Goal: Transaction & Acquisition: Obtain resource

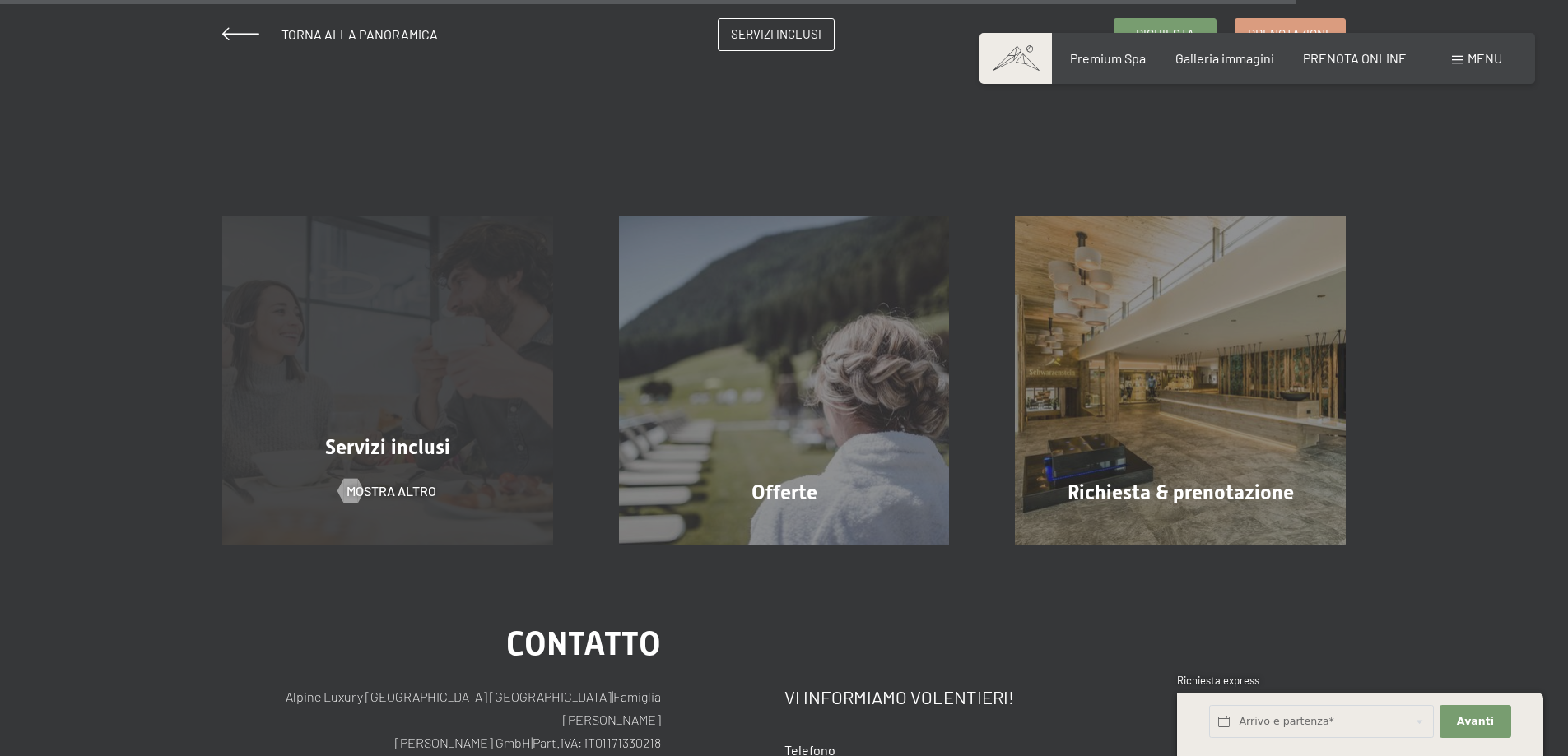
scroll to position [1728, 0]
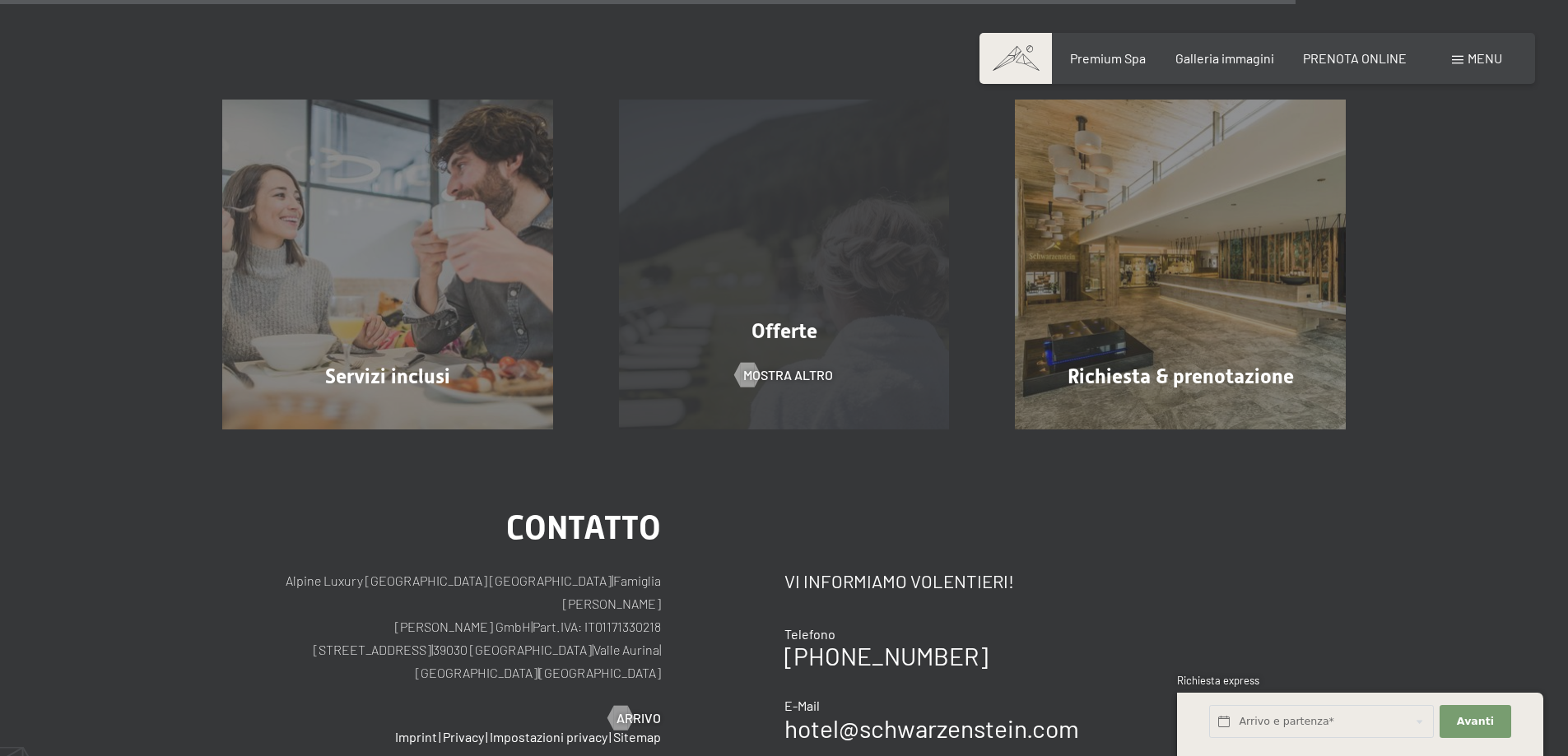
click at [794, 333] on span "Offerte" at bounding box center [785, 331] width 66 height 24
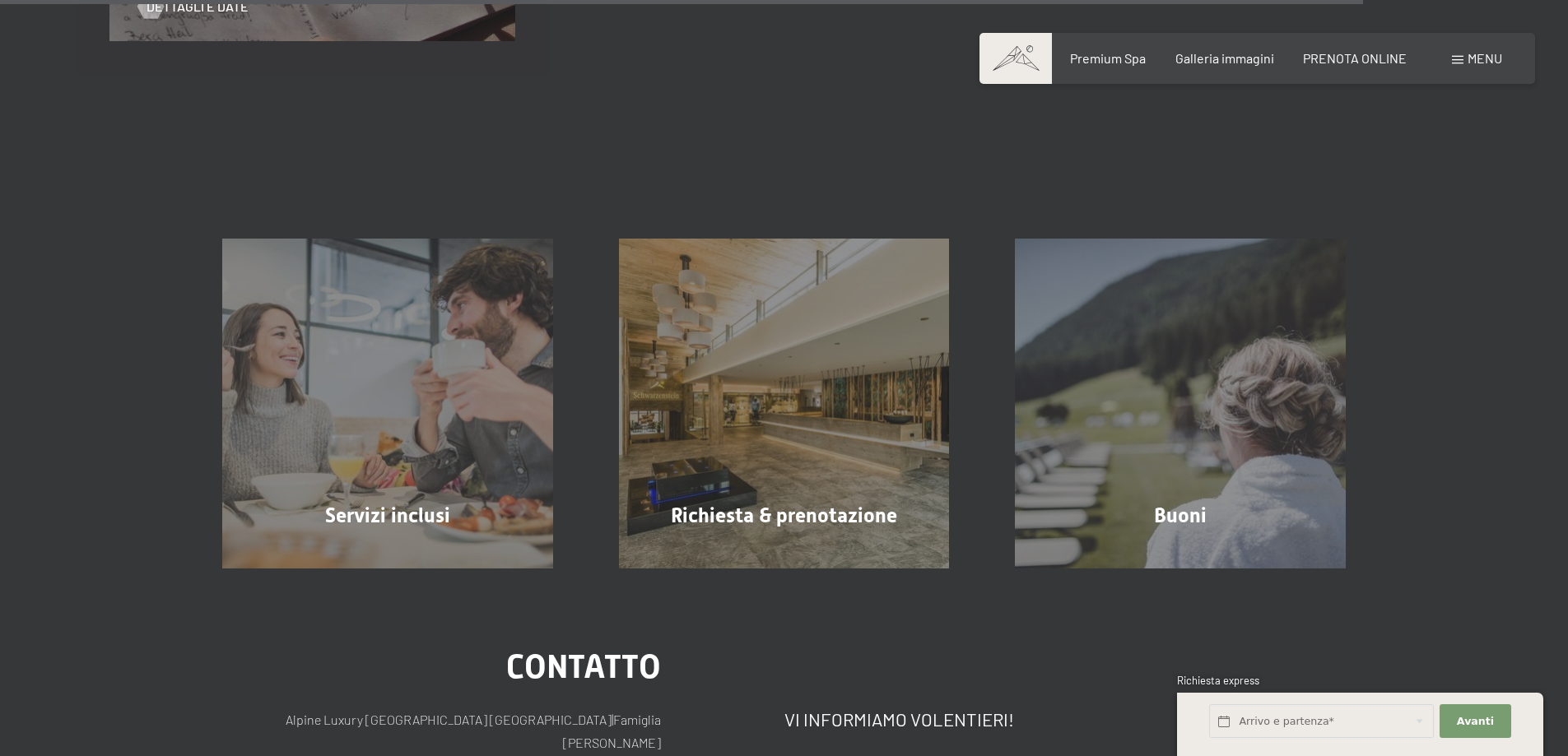
scroll to position [3373, 0]
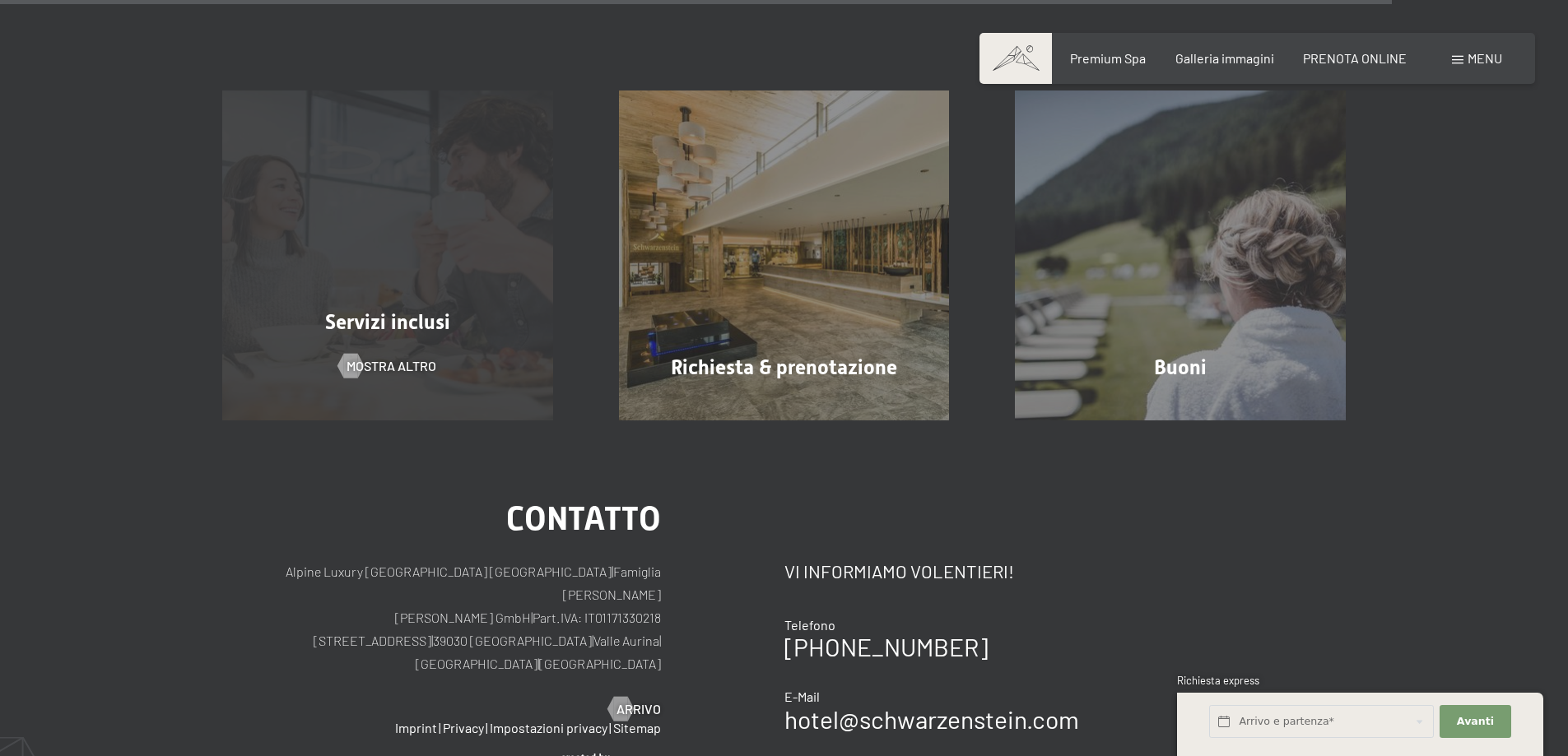
click at [495, 274] on div "Servizi inclusi mostra altro" at bounding box center [387, 256] width 396 height 331
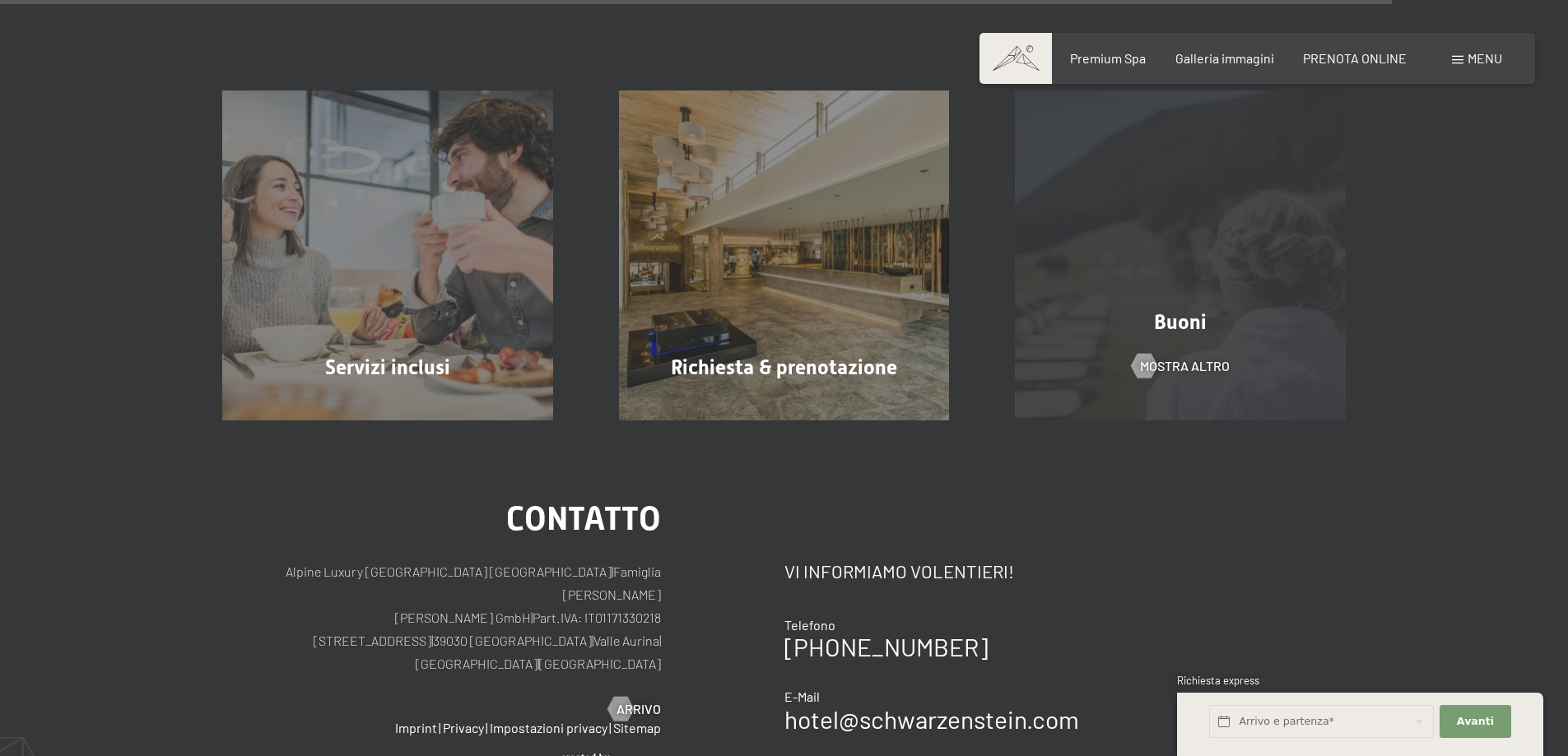
click at [1137, 353] on div at bounding box center [1144, 365] width 14 height 24
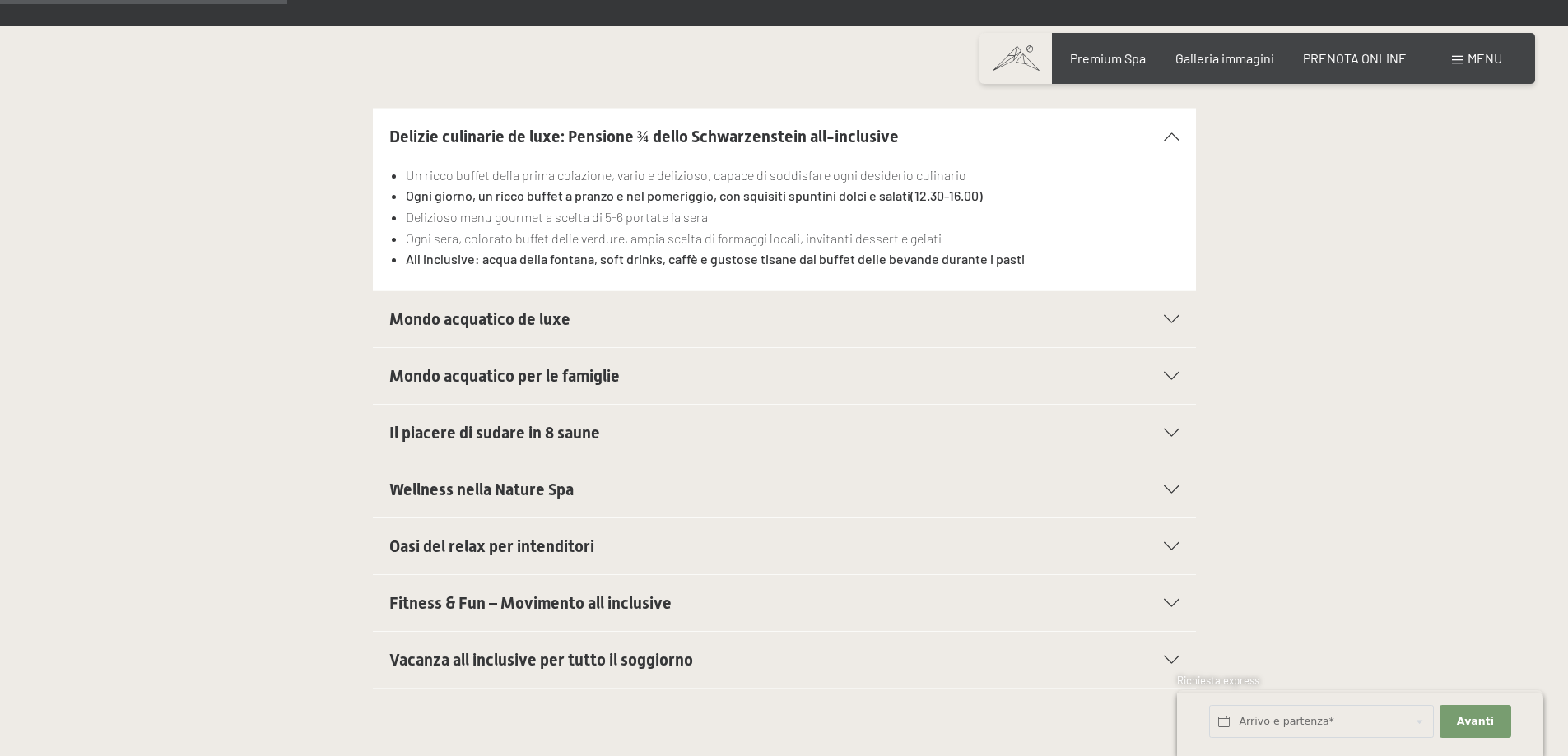
scroll to position [658, 0]
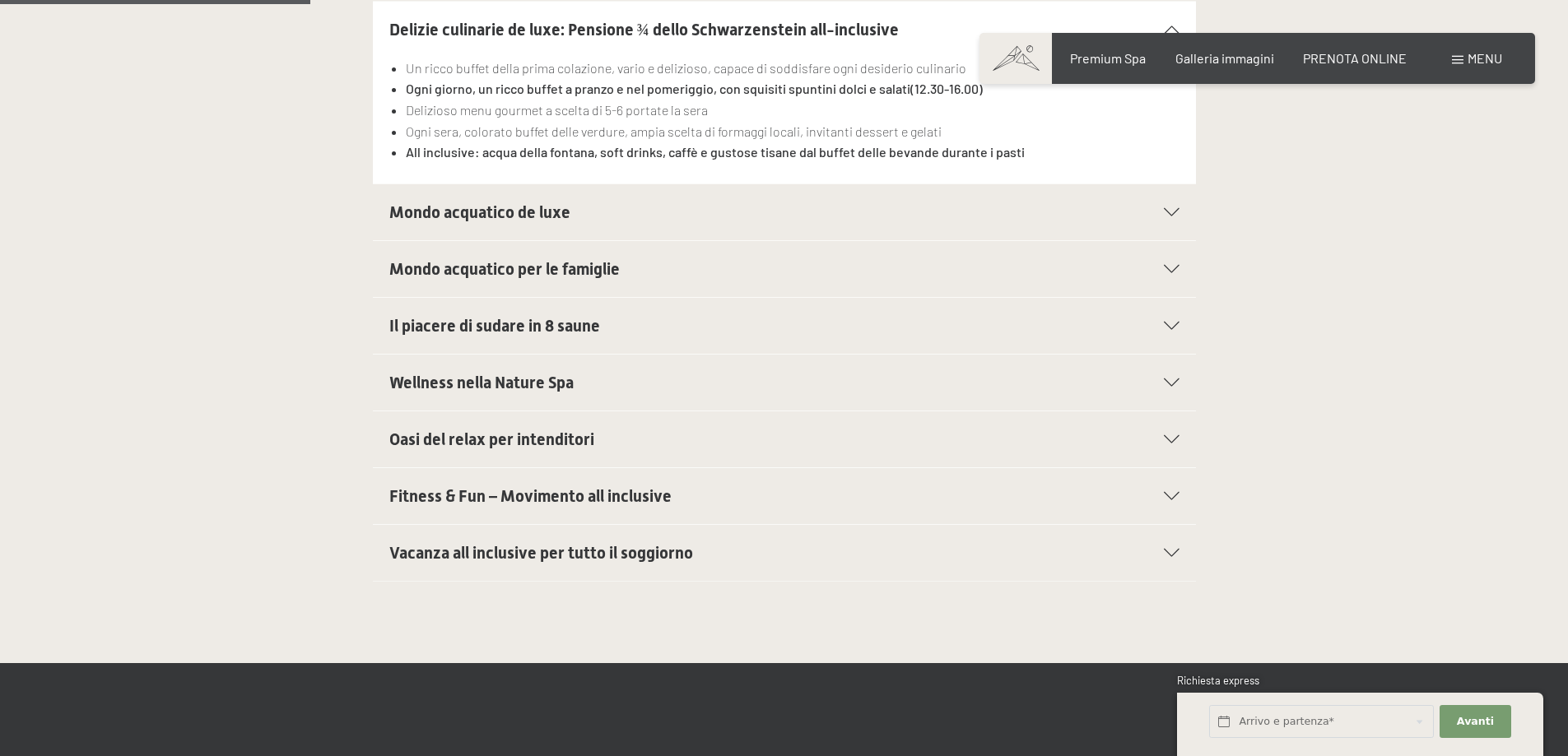
click at [1168, 492] on icon at bounding box center [1172, 496] width 16 height 8
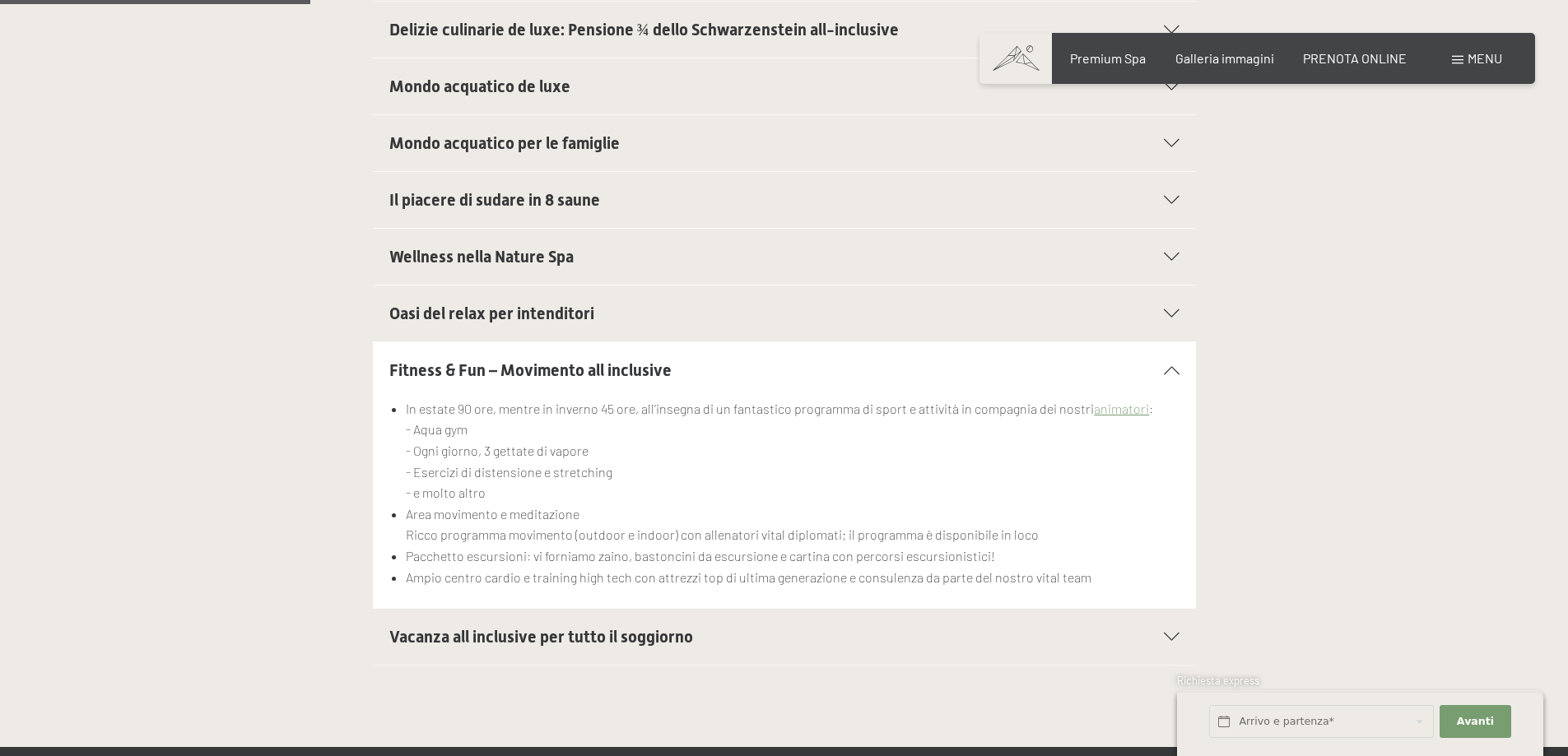
click at [1171, 375] on div "Fitness & Fun – Movimento all inclusive" at bounding box center [784, 370] width 790 height 56
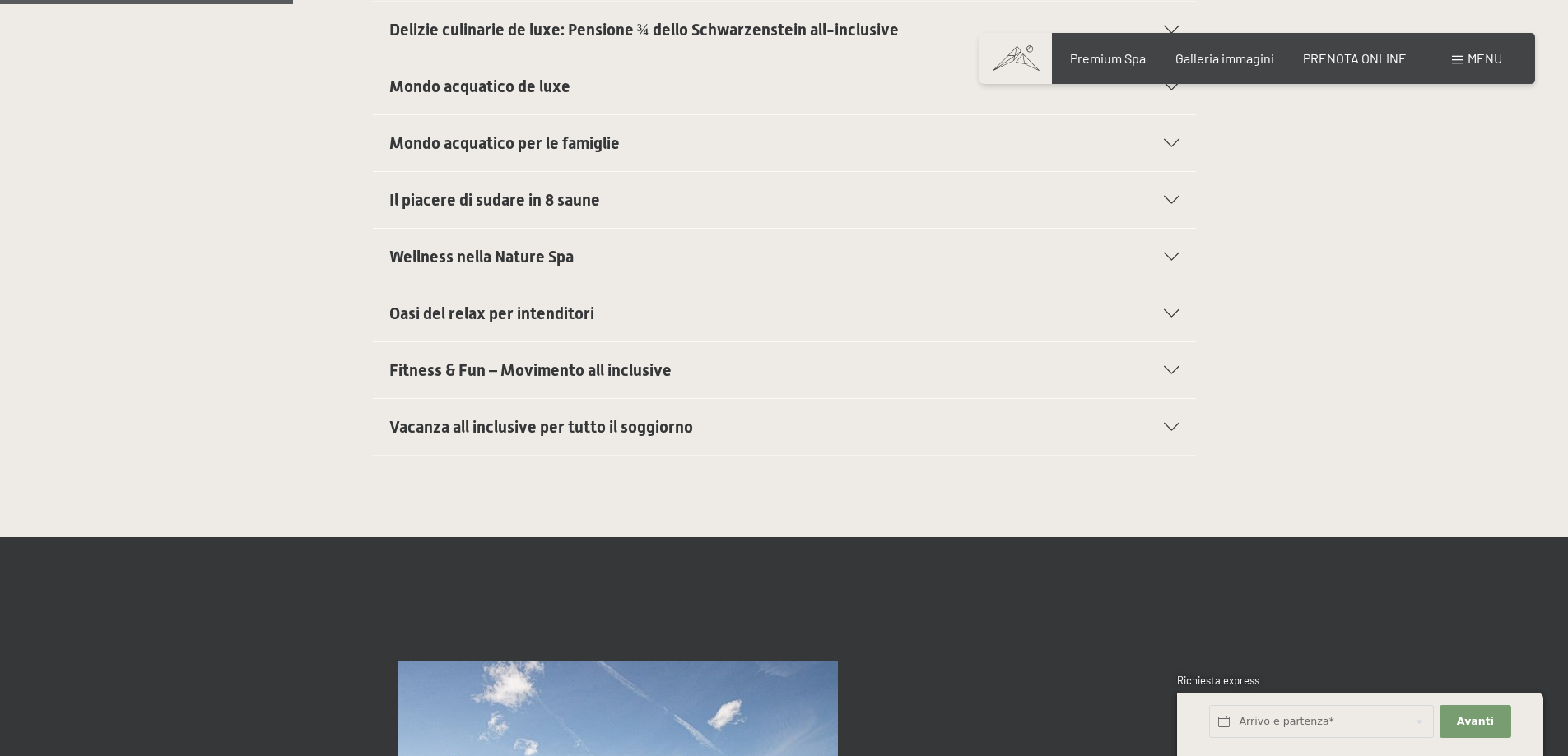
scroll to position [412, 0]
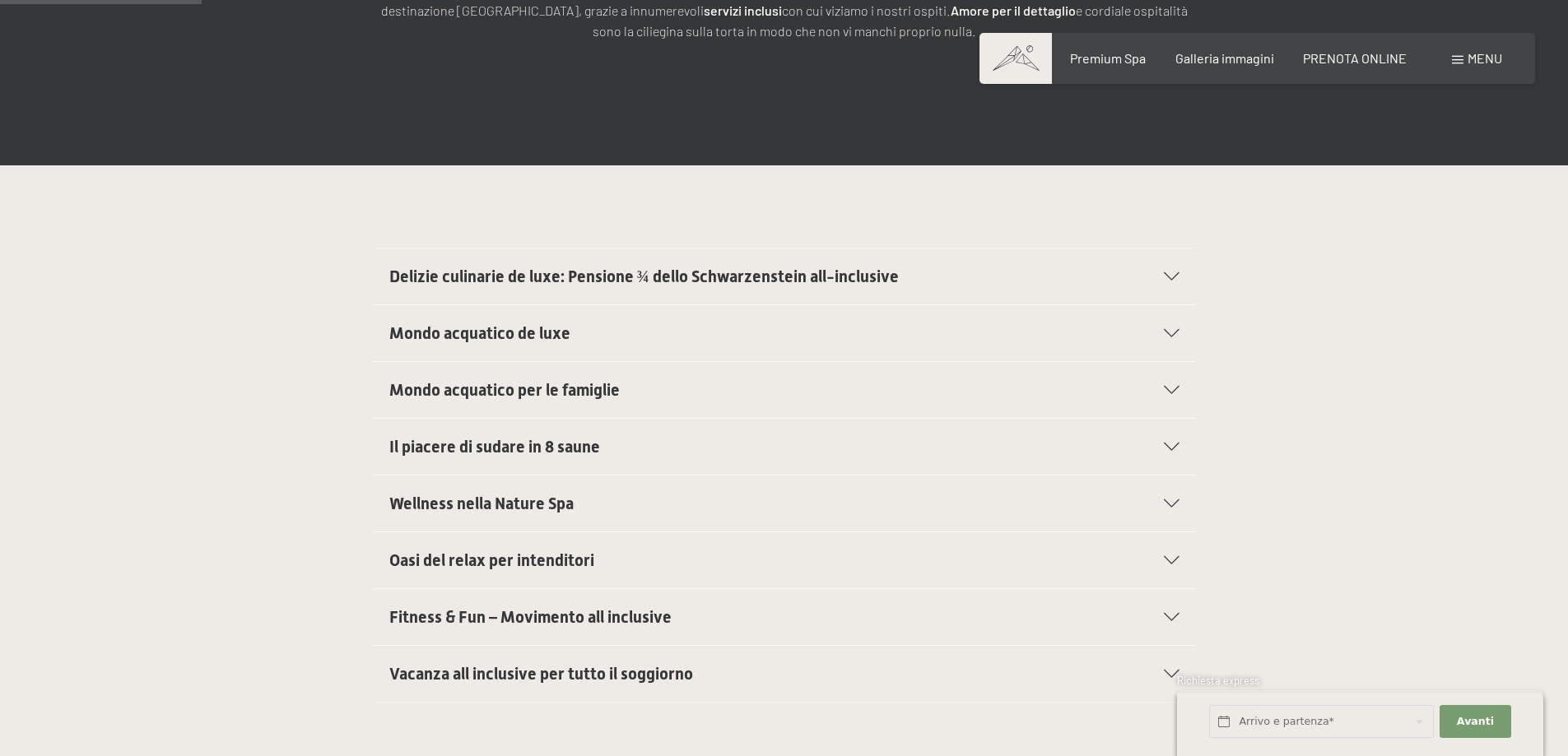
click at [501, 269] on span "Delizie culinarie de luxe: Pensione ¾ dello Schwarzenstein all-inclusive" at bounding box center [644, 277] width 509 height 20
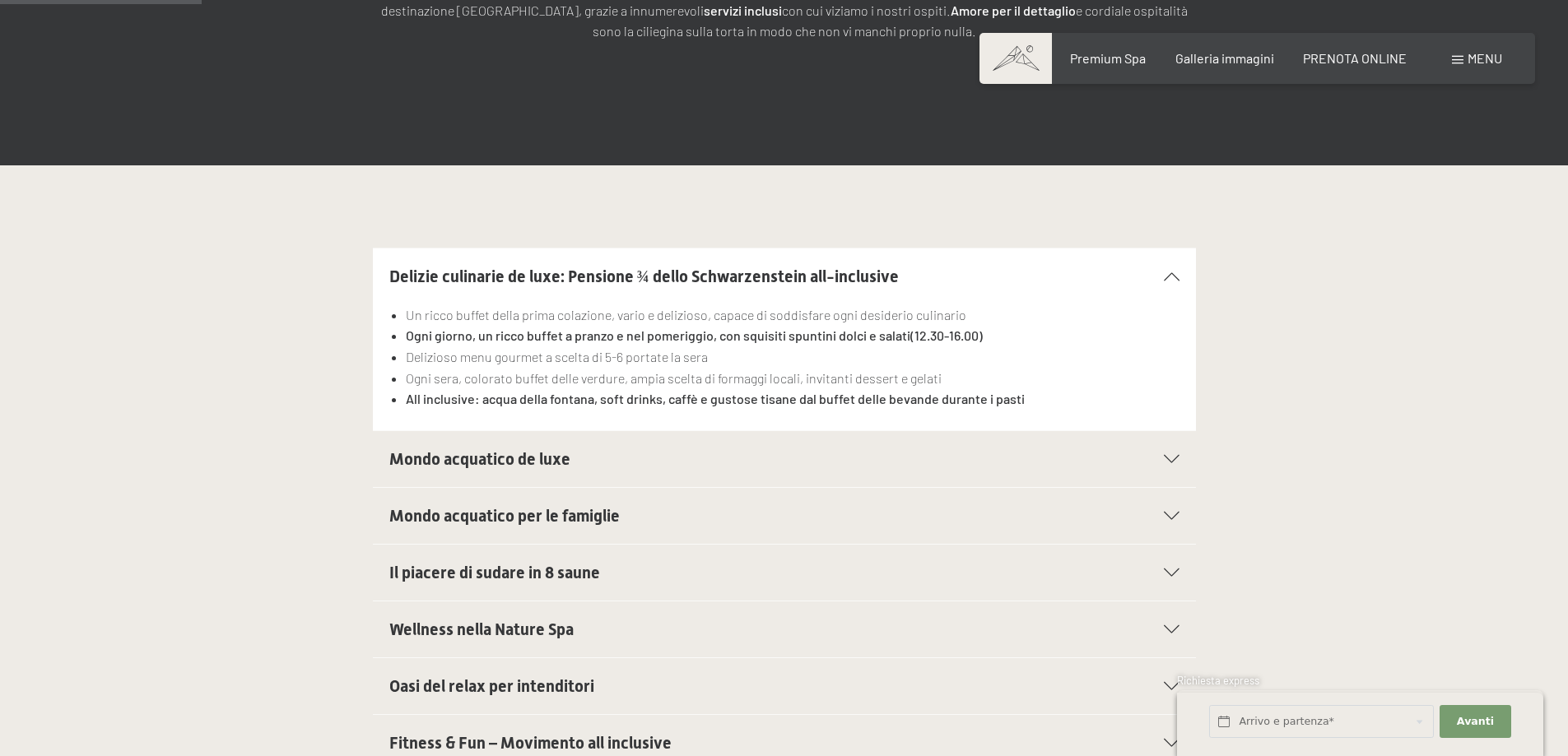
click at [1168, 286] on div "Delizie culinarie de luxe: Pensione ¾ dello Schwarzenstein all-inclusive" at bounding box center [784, 277] width 790 height 56
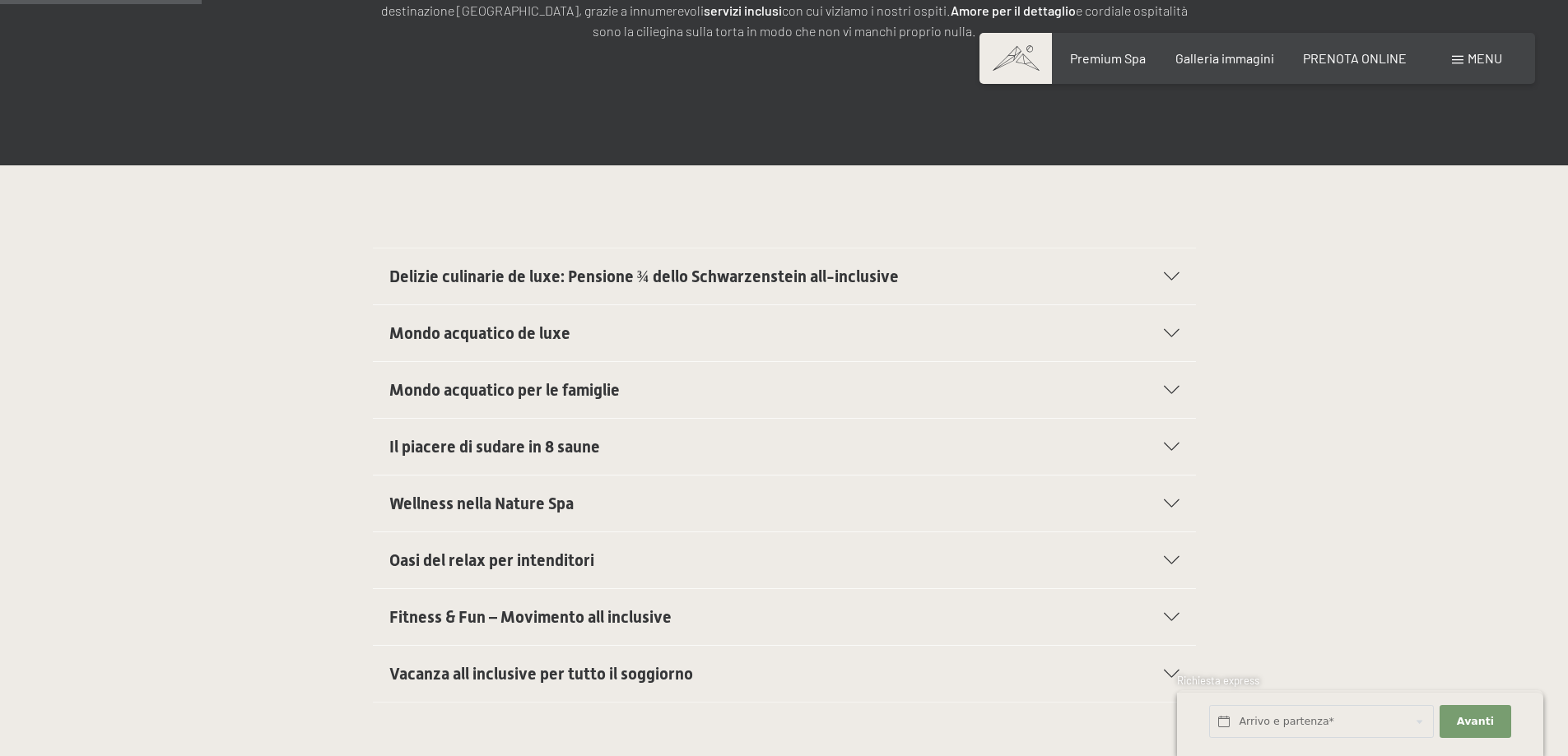
click at [500, 508] on span "Wellness nella Nature Spa" at bounding box center [481, 503] width 185 height 20
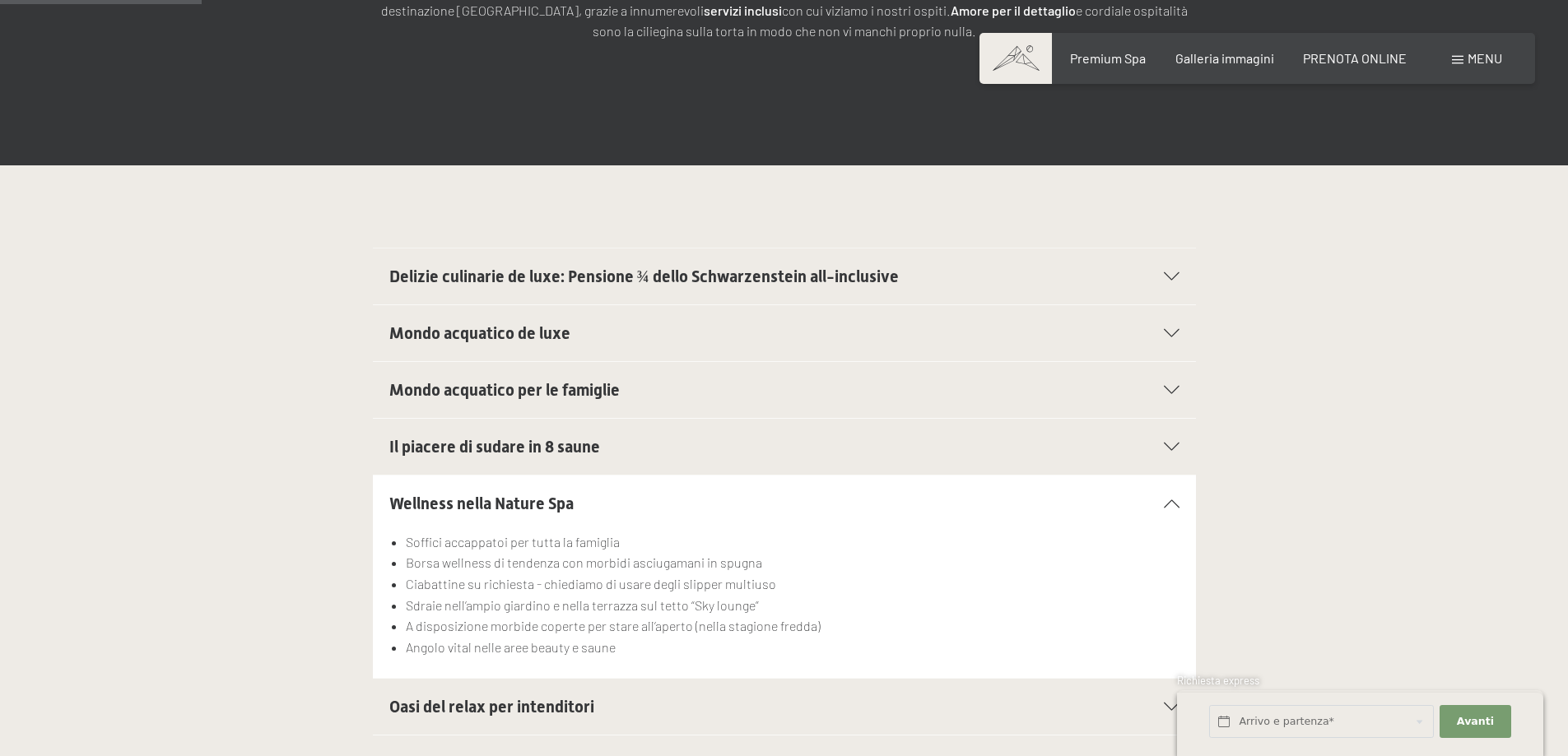
click at [500, 508] on span "Wellness nella Nature Spa" at bounding box center [481, 503] width 185 height 20
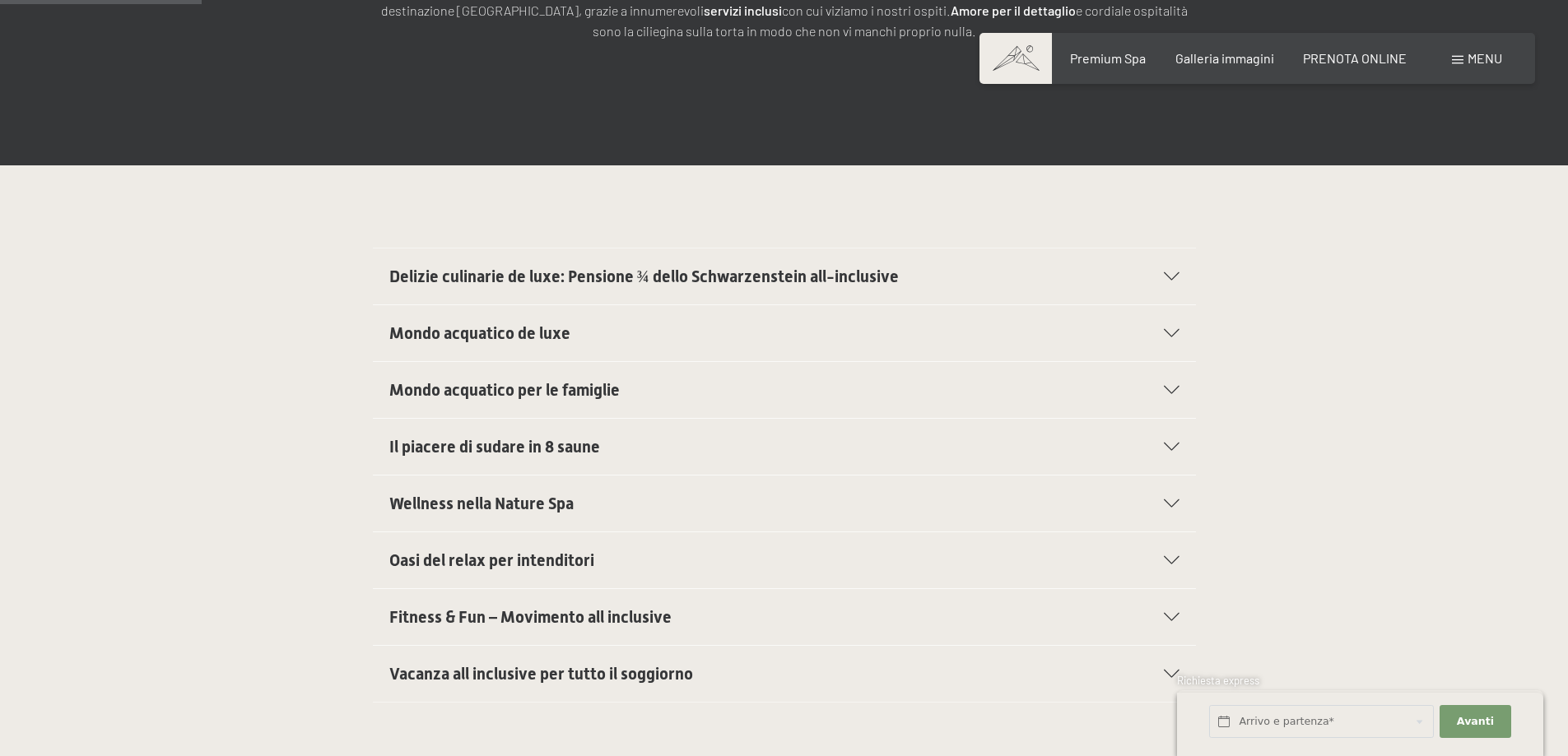
click at [485, 561] on span "Oasi del relax per intenditori" at bounding box center [492, 560] width 205 height 20
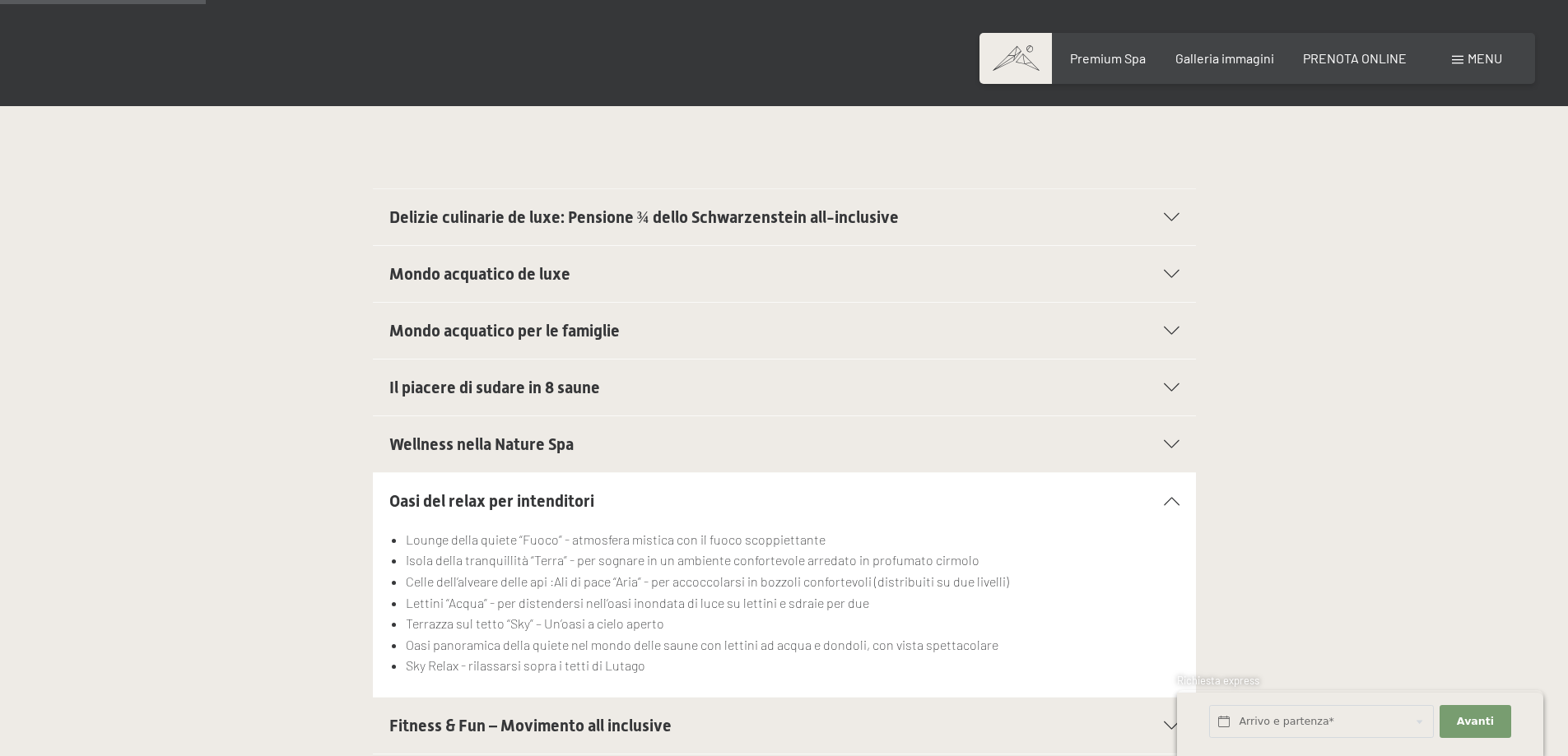
scroll to position [658, 0]
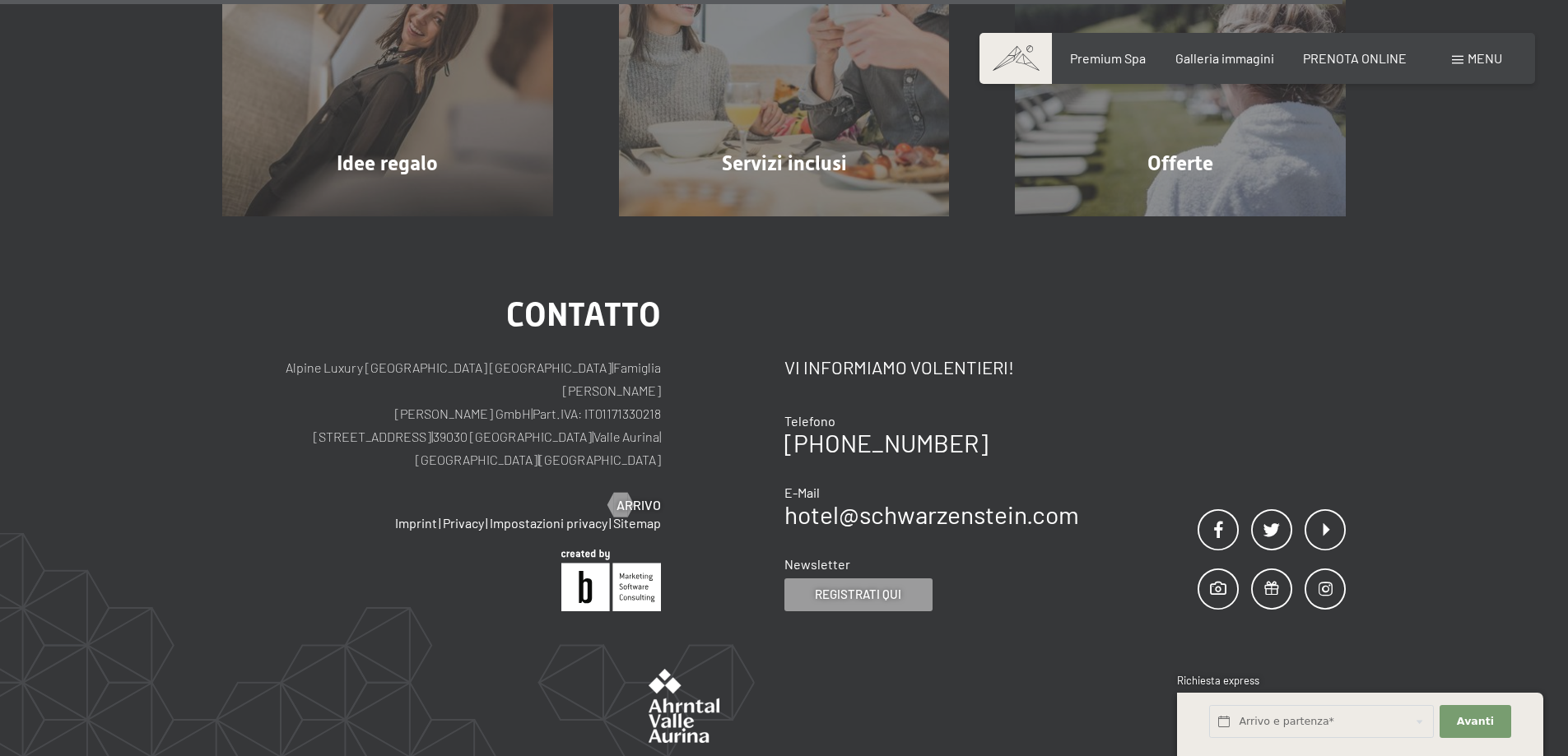
scroll to position [1226, 0]
